Goal: Task Accomplishment & Management: Manage account settings

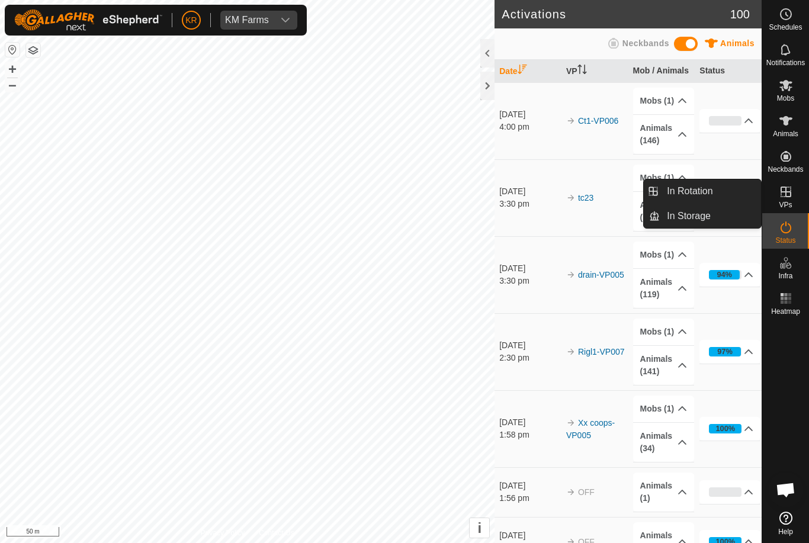
click at [709, 188] on span "In Rotation" at bounding box center [690, 191] width 46 height 14
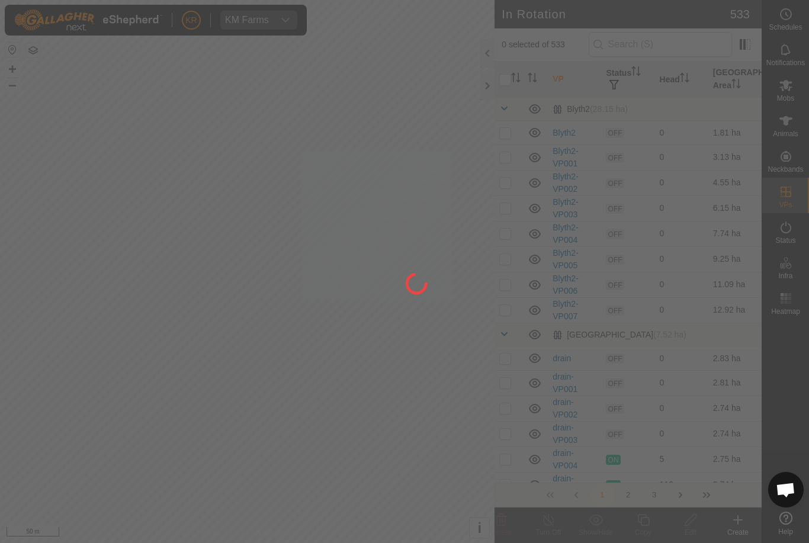
click at [706, 189] on div at bounding box center [404, 271] width 809 height 543
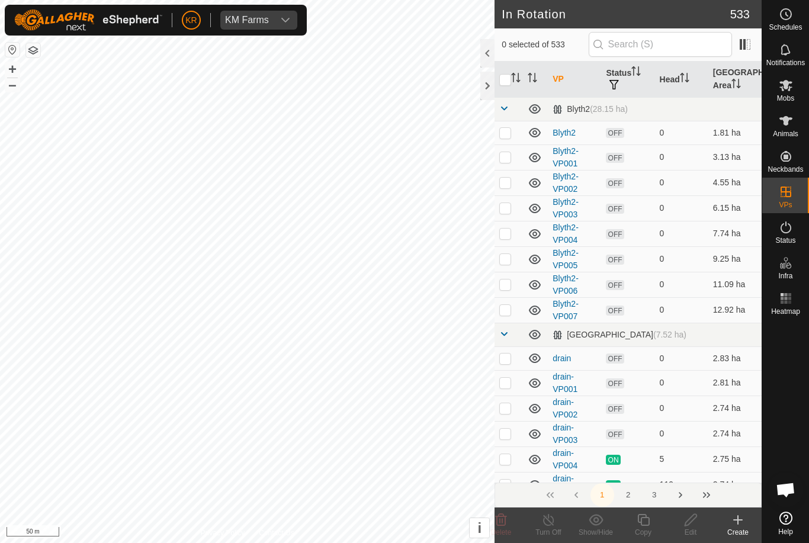
click at [737, 530] on div "Create" at bounding box center [737, 532] width 47 height 11
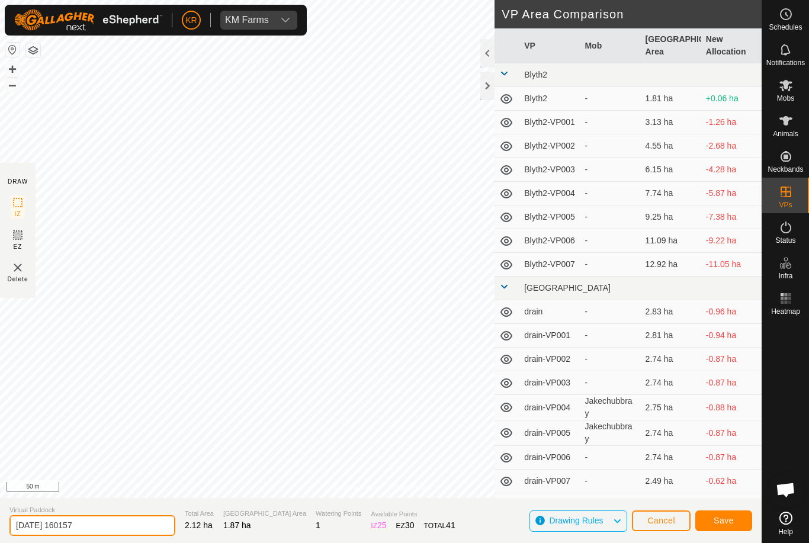
click at [113, 523] on input "[DATE] 160157" at bounding box center [92, 525] width 166 height 21
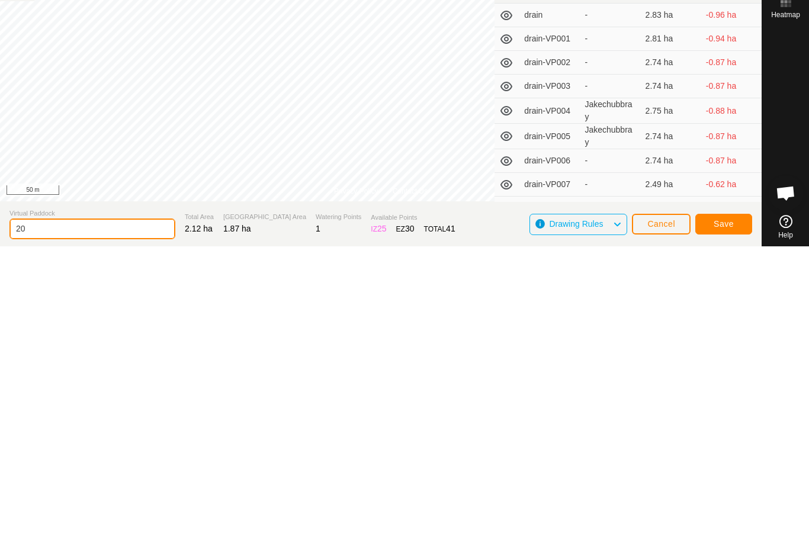
type input "2"
type input "Shell2"
click at [724, 516] on span "Save" at bounding box center [723, 520] width 20 height 9
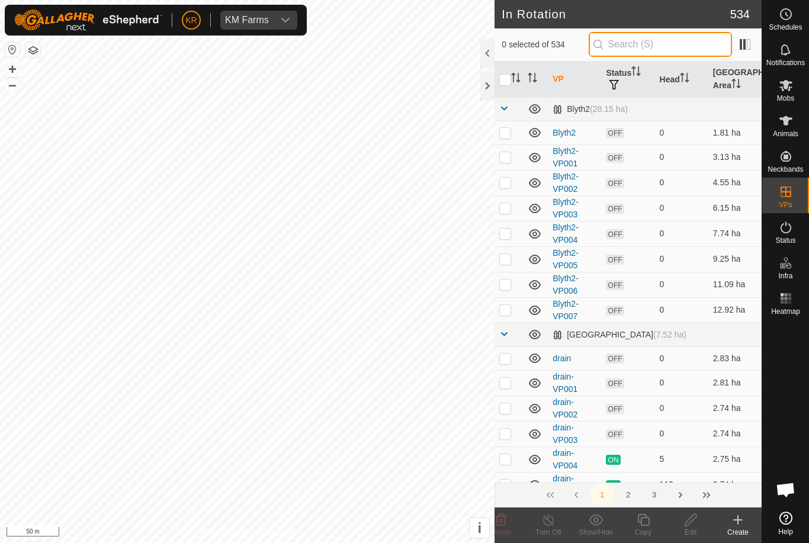
click at [663, 44] on input "text" at bounding box center [660, 44] width 143 height 25
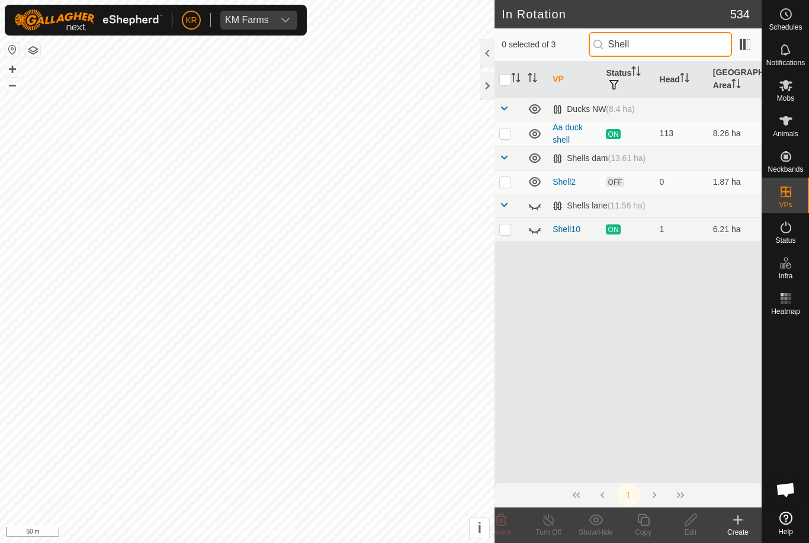
type input "Shell"
click at [500, 178] on p-checkbox at bounding box center [505, 181] width 12 height 9
checkbox input "true"
click at [655, 525] on copy-svg-icon at bounding box center [642, 520] width 47 height 14
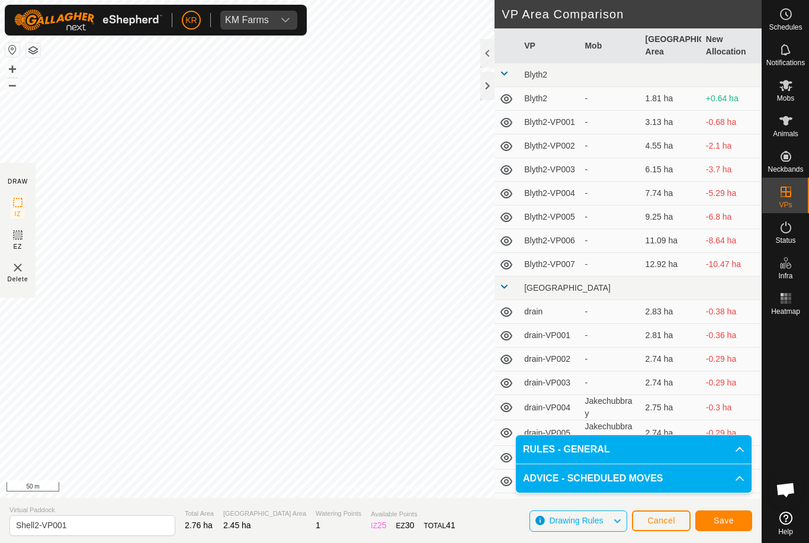
click at [708, 519] on button "Save" at bounding box center [723, 520] width 57 height 21
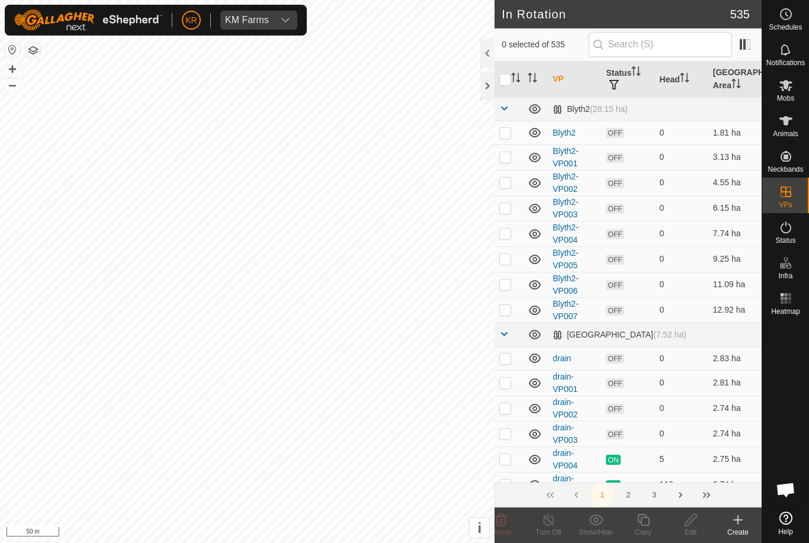
click at [788, 92] on es-mob-svg-icon at bounding box center [785, 85] width 21 height 19
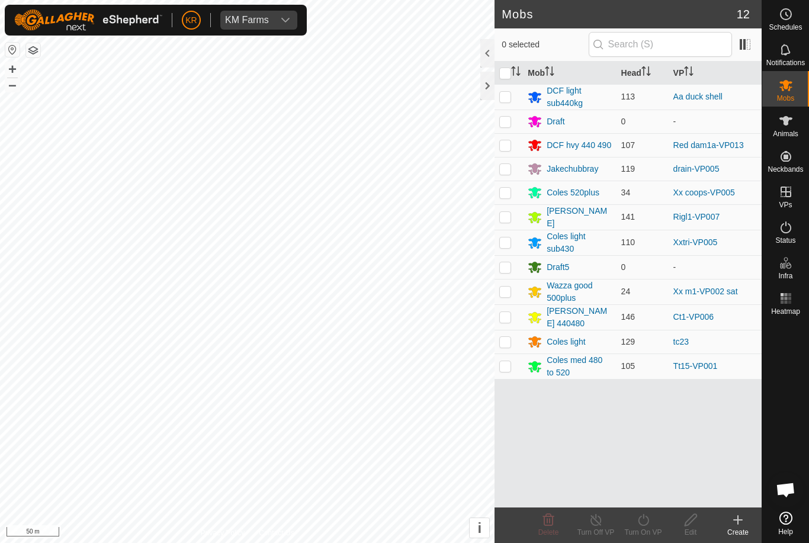
click at [513, 96] on td at bounding box center [508, 96] width 28 height 25
checkbox input "true"
click at [640, 526] on icon at bounding box center [643, 520] width 15 height 14
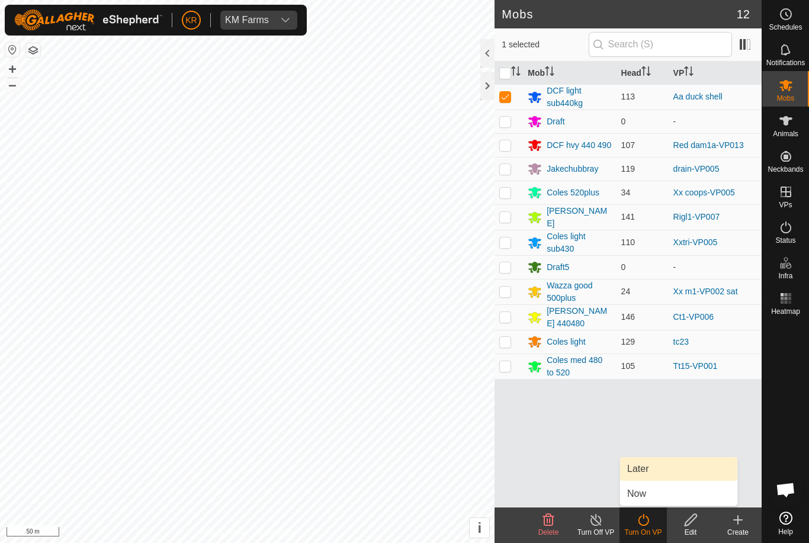
click at [657, 470] on link "Later" at bounding box center [678, 469] width 117 height 24
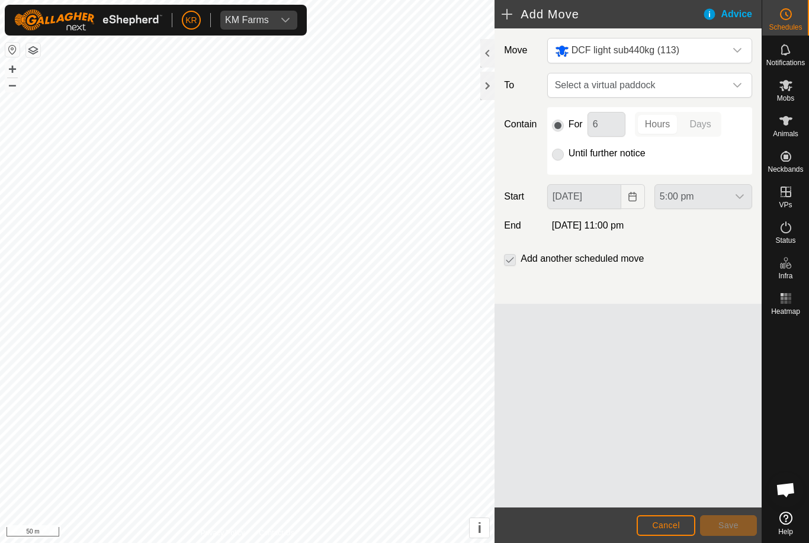
click at [723, 85] on span "Select a virtual paddock" at bounding box center [637, 85] width 175 height 24
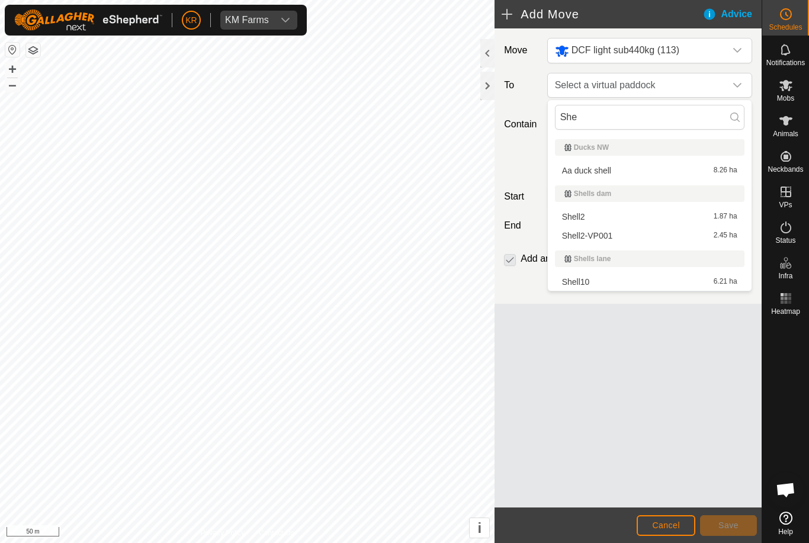
type input "She"
click at [619, 218] on div "Shell2 1.87 ha" at bounding box center [649, 217] width 175 height 8
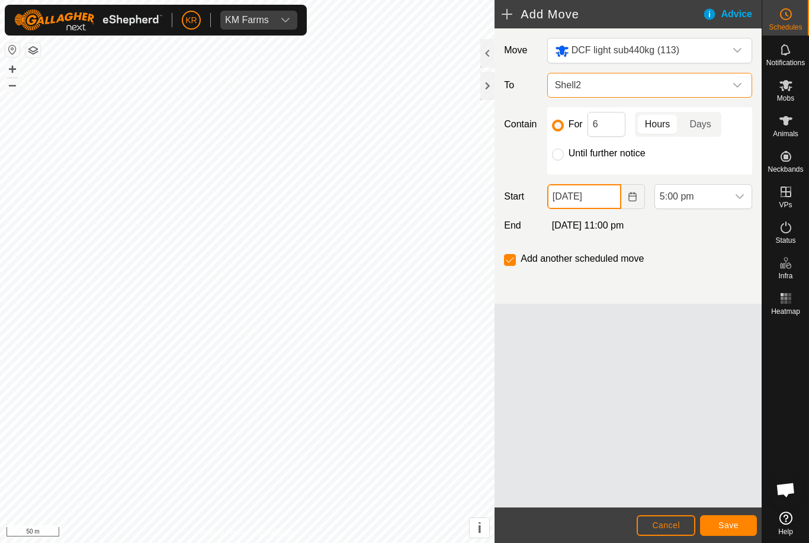
click at [602, 199] on input "[DATE]" at bounding box center [584, 196] width 74 height 25
click at [702, 202] on span "5:00 pm" at bounding box center [691, 197] width 73 height 24
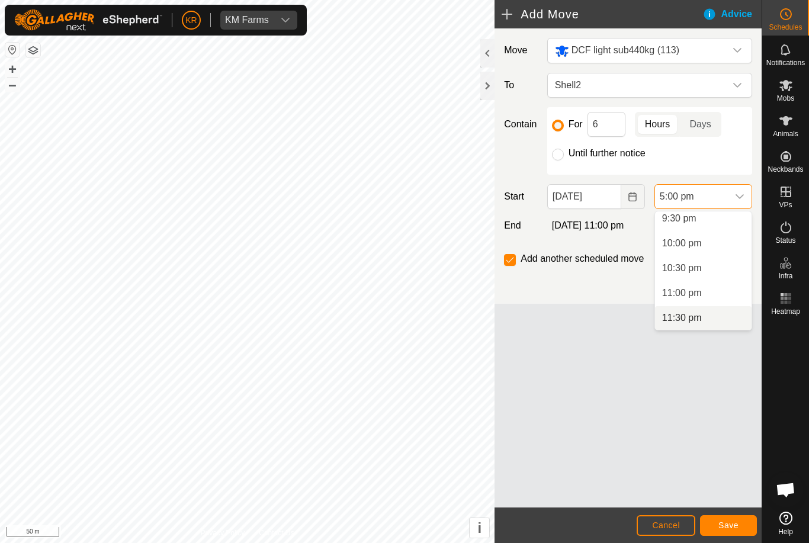
click at [705, 318] on li "11:30 pm" at bounding box center [703, 318] width 97 height 24
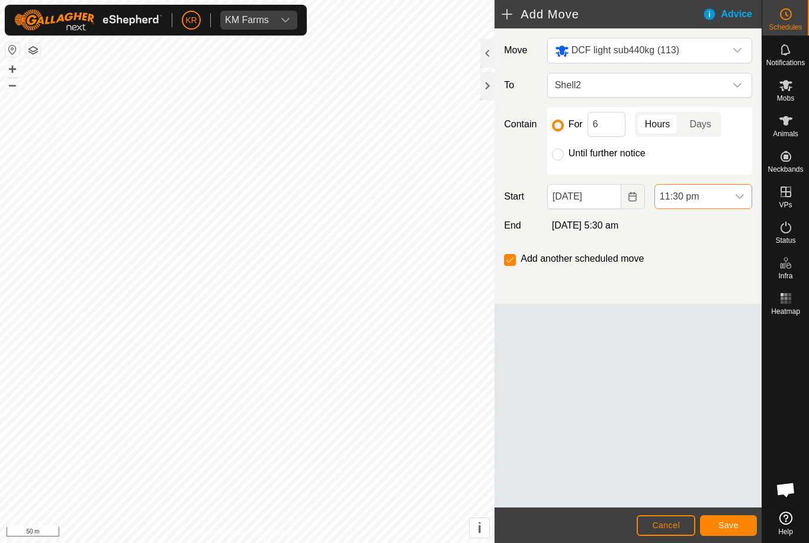
scroll to position [845, 0]
click at [609, 126] on input "6" at bounding box center [606, 124] width 38 height 25
type input "24"
click at [719, 512] on footer "Cancel Save" at bounding box center [627, 525] width 267 height 36
click at [734, 528] on span "Save" at bounding box center [728, 524] width 20 height 9
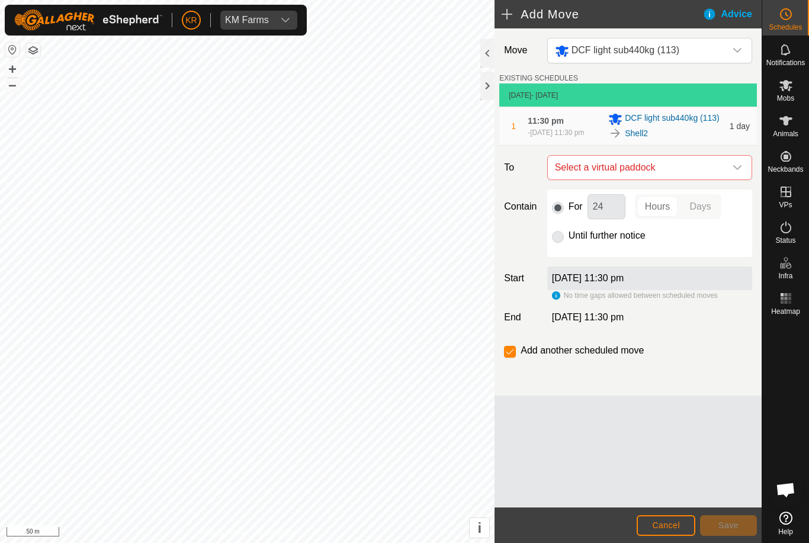
click at [732, 172] on icon "dropdown trigger" at bounding box center [736, 167] width 9 height 9
click at [622, 256] on div "Shell2-VP001 2.45 ha" at bounding box center [649, 259] width 175 height 8
click at [559, 243] on input "Until further notice" at bounding box center [558, 237] width 12 height 12
radio input "true"
checkbox input "false"
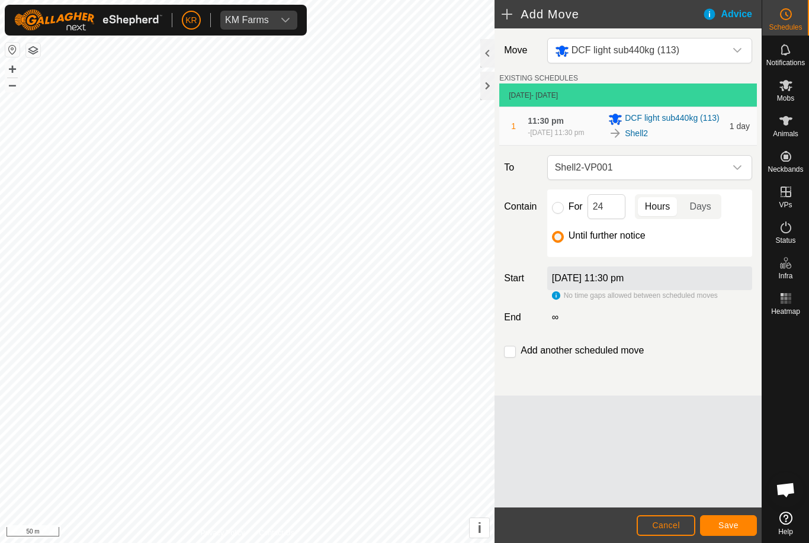
click at [731, 517] on button "Save" at bounding box center [728, 525] width 57 height 21
